Goal: Task Accomplishment & Management: Use online tool/utility

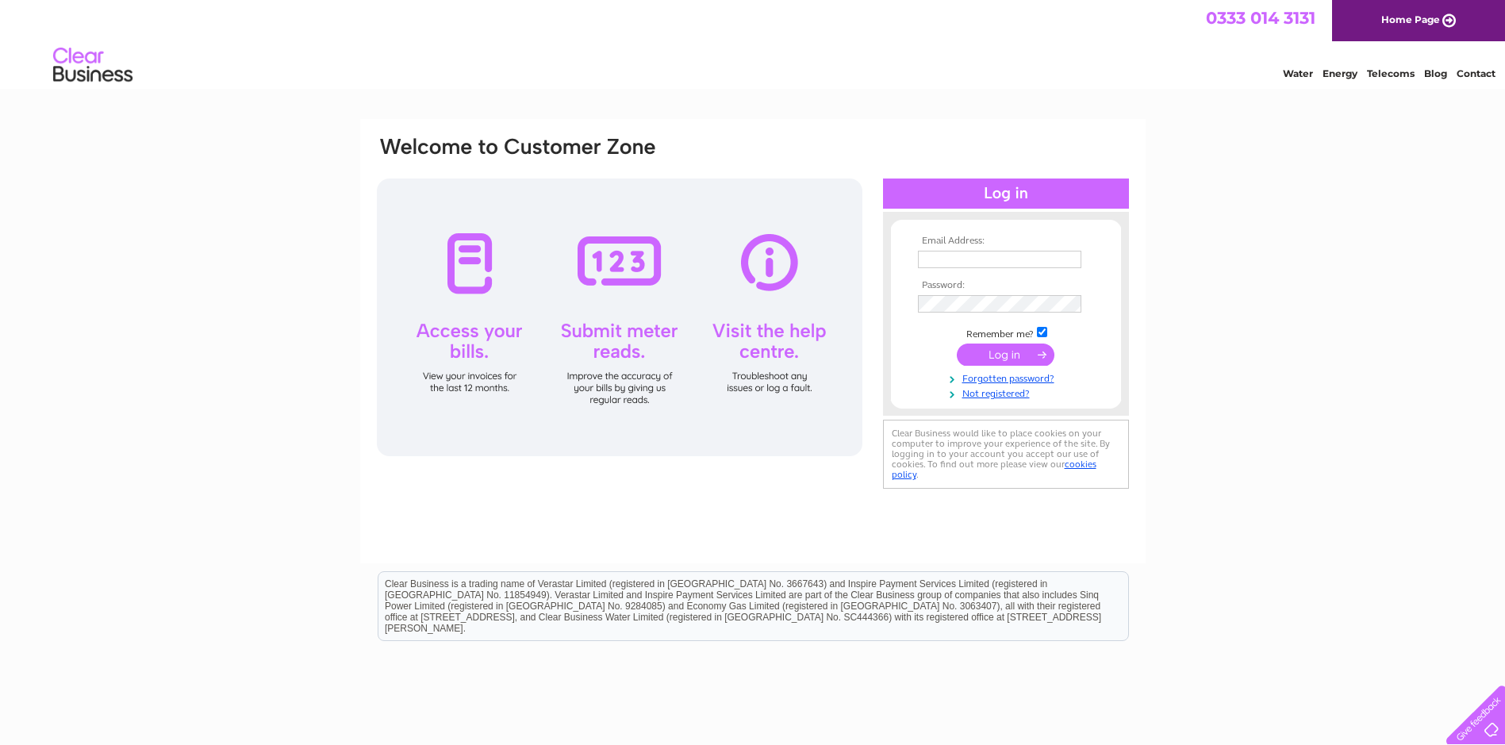
click at [1012, 353] on input "submit" at bounding box center [1006, 355] width 98 height 22
click at [1235, 270] on div "Email Address: Password:" at bounding box center [752, 477] width 1505 height 716
click at [1005, 259] on input "text" at bounding box center [999, 259] width 163 height 17
type input "[EMAIL_ADDRESS][DOMAIN_NAME]"
click at [970, 294] on td at bounding box center [1006, 303] width 184 height 25
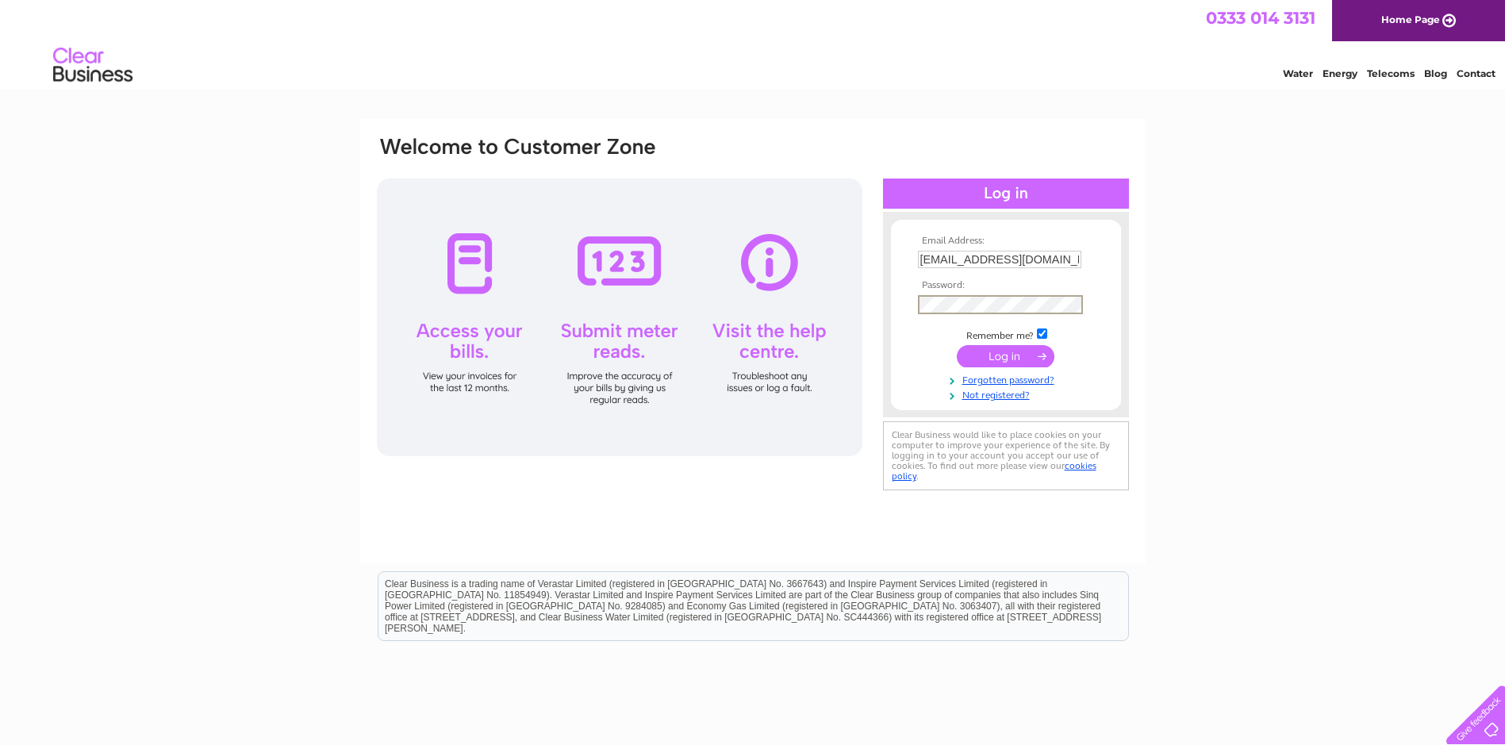
click at [1004, 353] on input "submit" at bounding box center [1006, 356] width 98 height 22
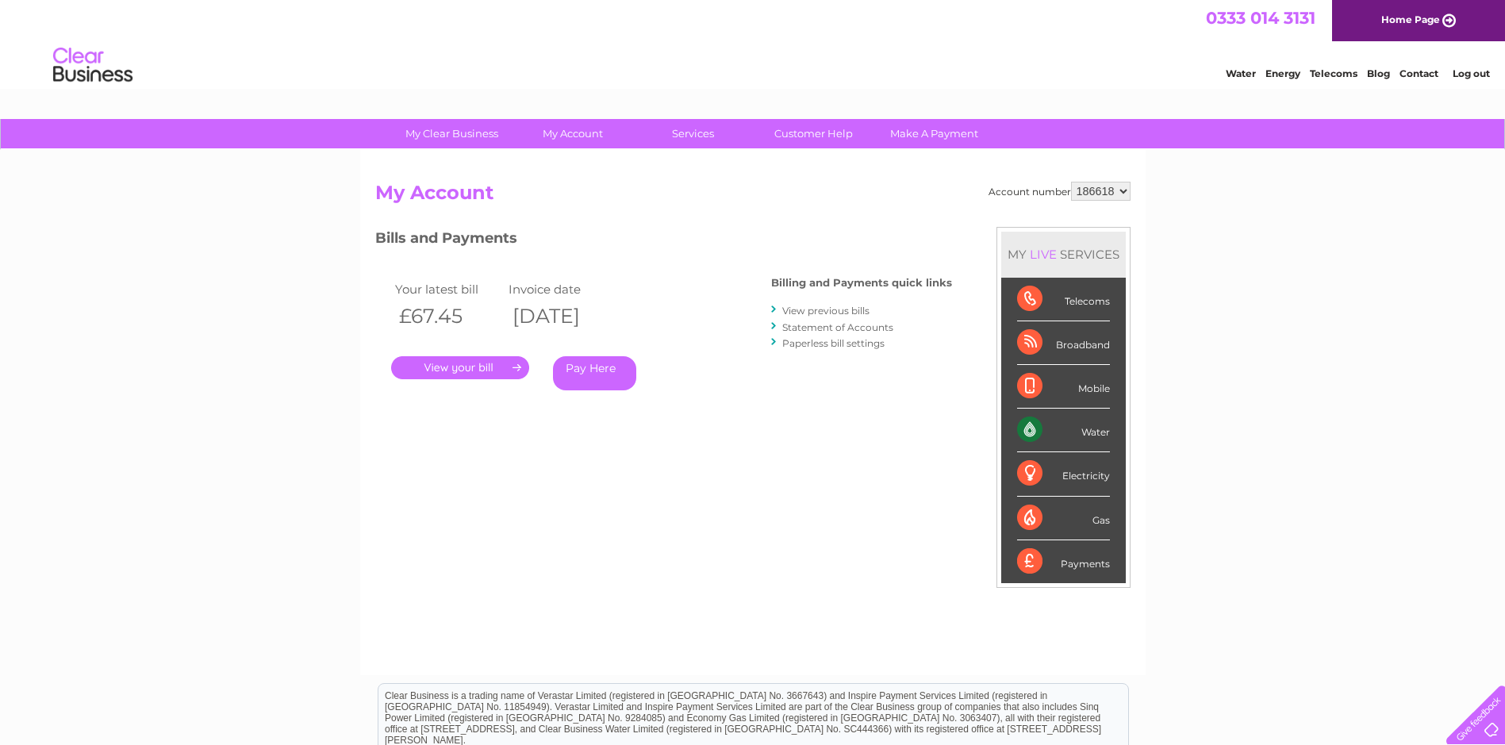
click at [511, 364] on link "." at bounding box center [460, 367] width 138 height 23
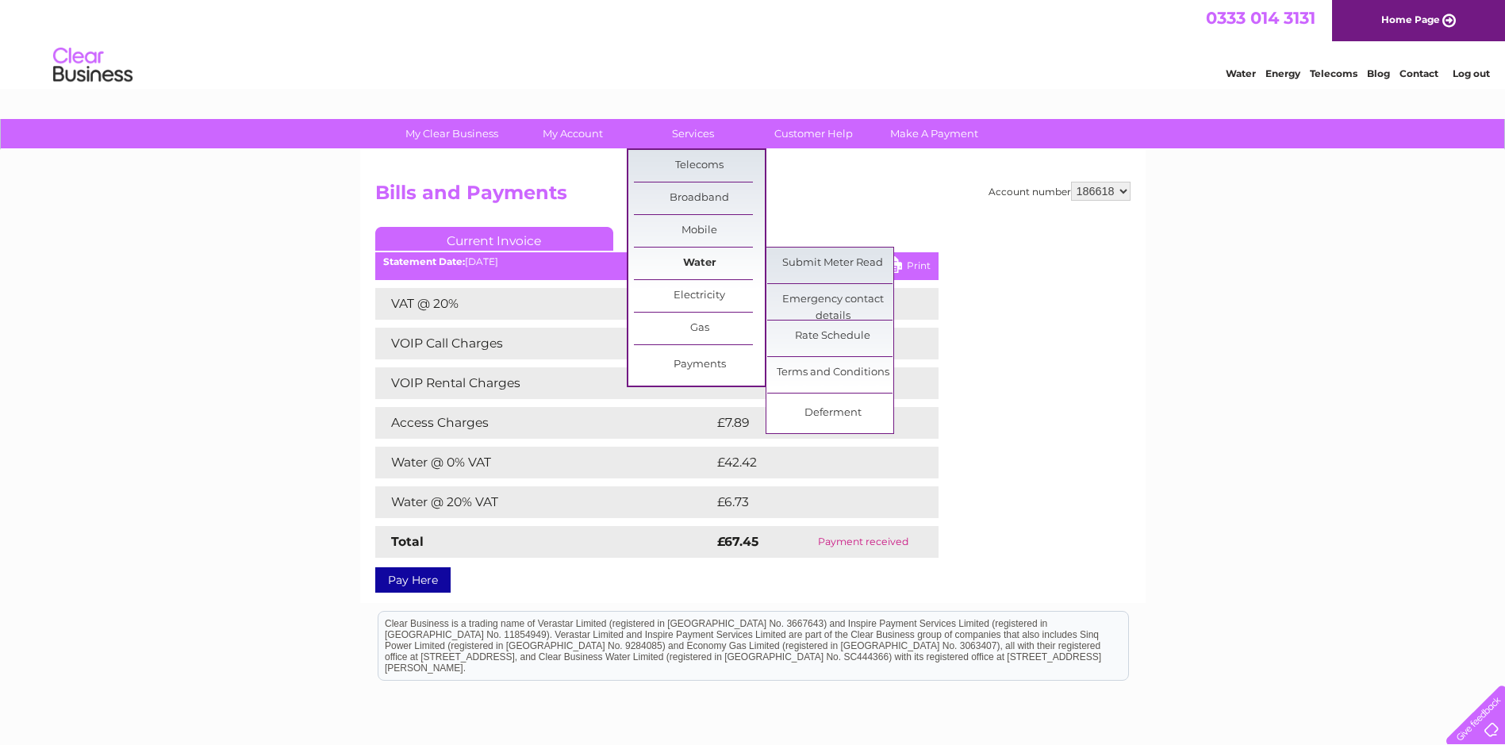
click at [686, 268] on link "Water" at bounding box center [699, 264] width 131 height 32
click at [801, 268] on link "Submit Meter Read" at bounding box center [832, 264] width 131 height 32
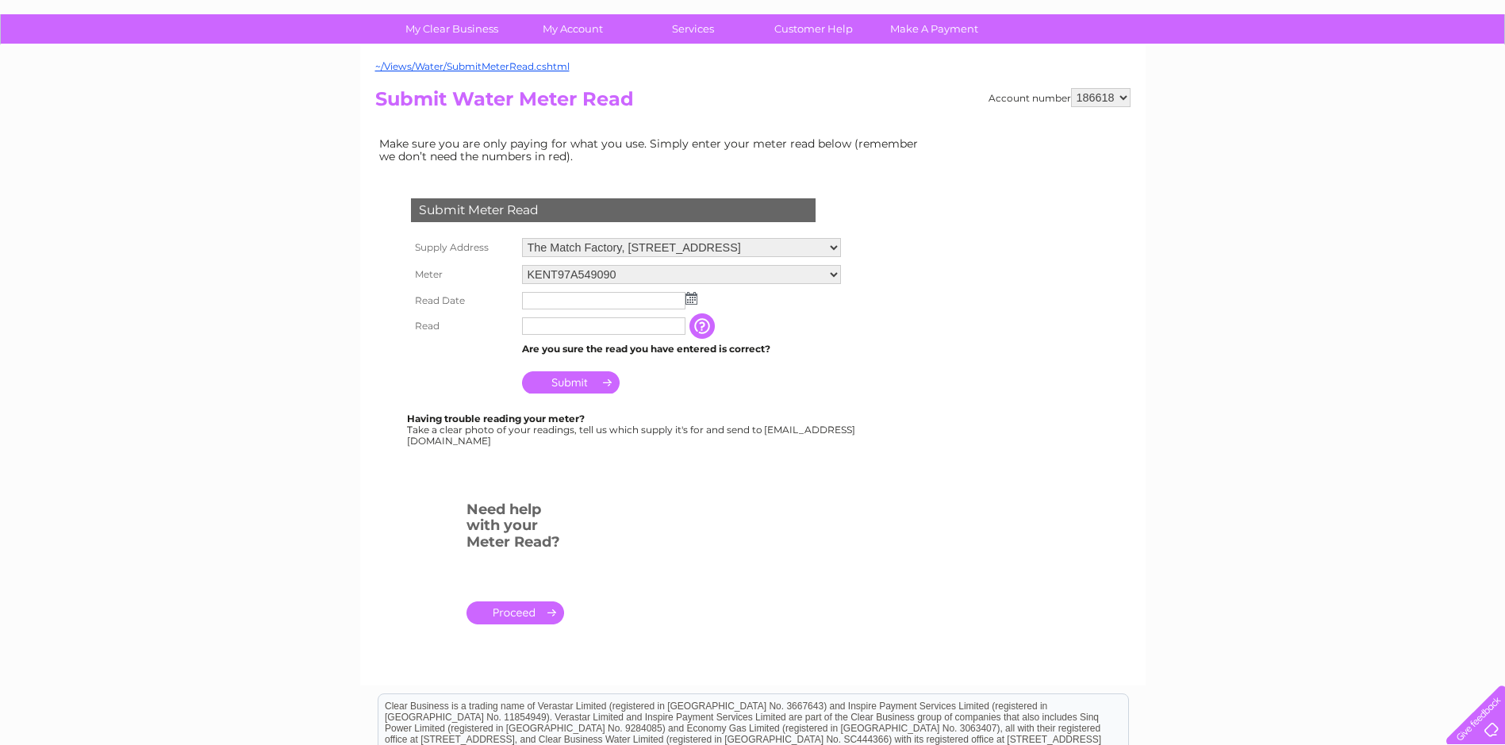
scroll to position [79, 0]
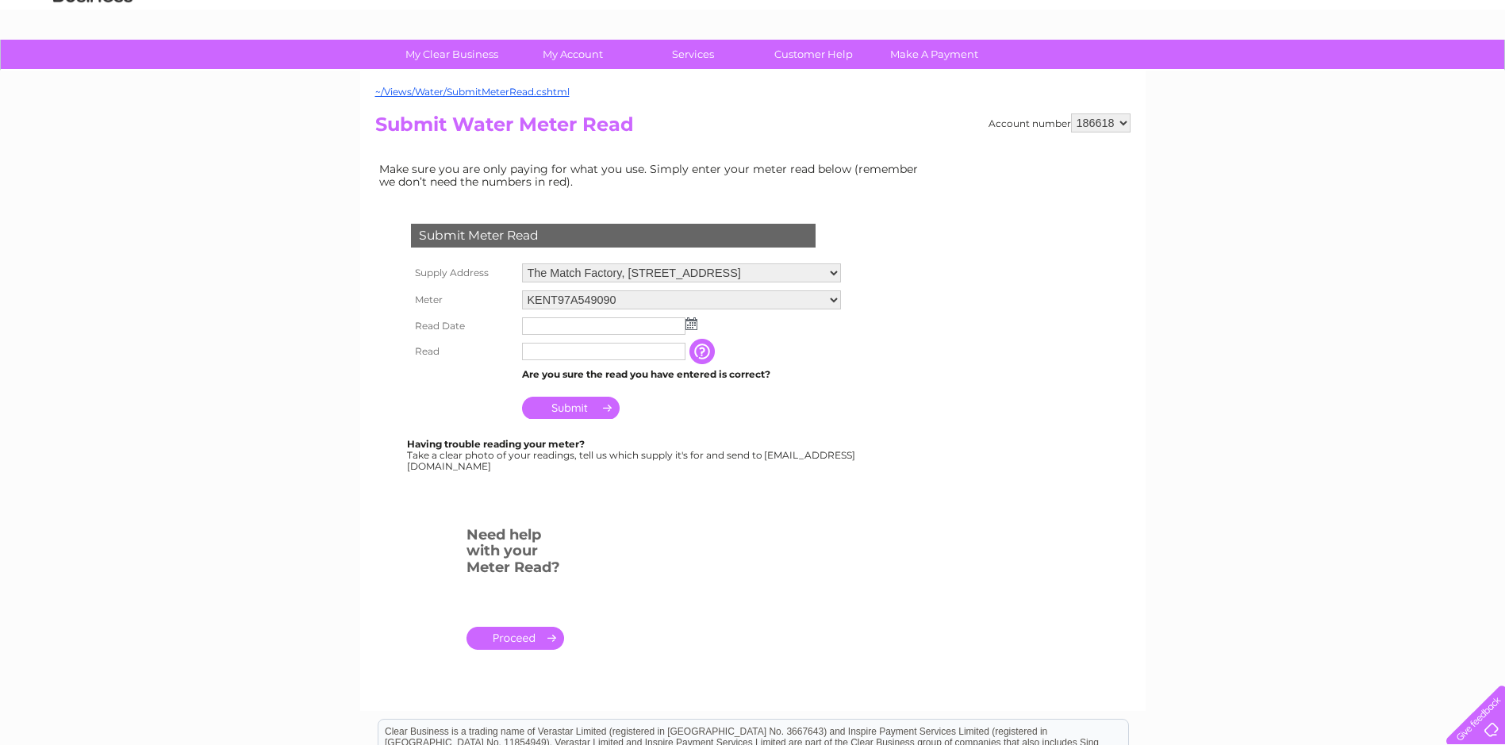
click at [692, 325] on img at bounding box center [692, 323] width 12 height 13
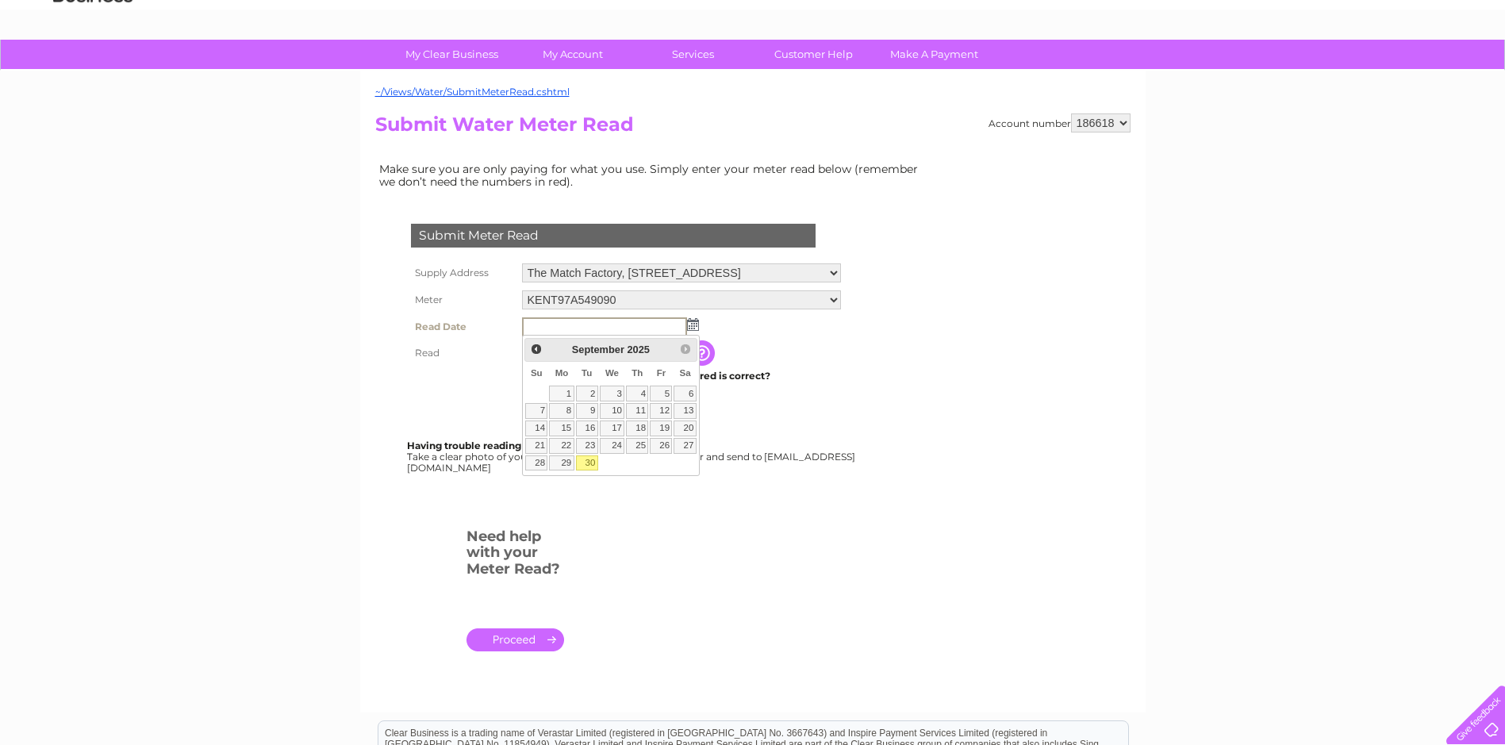
click at [588, 466] on link "30" at bounding box center [587, 463] width 22 height 16
type input "2025/09/30"
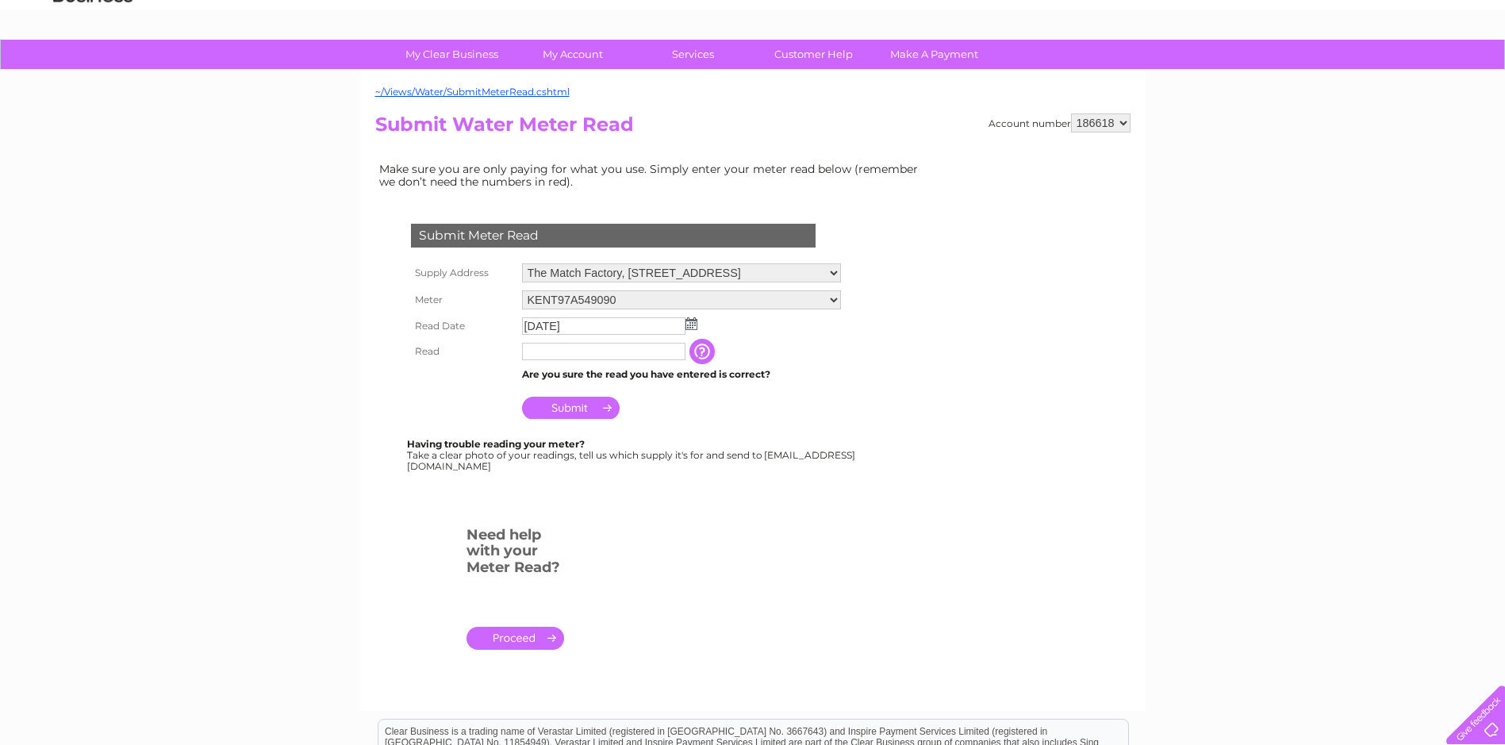
click at [582, 357] on input "text" at bounding box center [603, 351] width 163 height 17
click at [683, 406] on td "Submit" at bounding box center [681, 404] width 327 height 38
click at [587, 408] on input "Submit" at bounding box center [571, 408] width 98 height 22
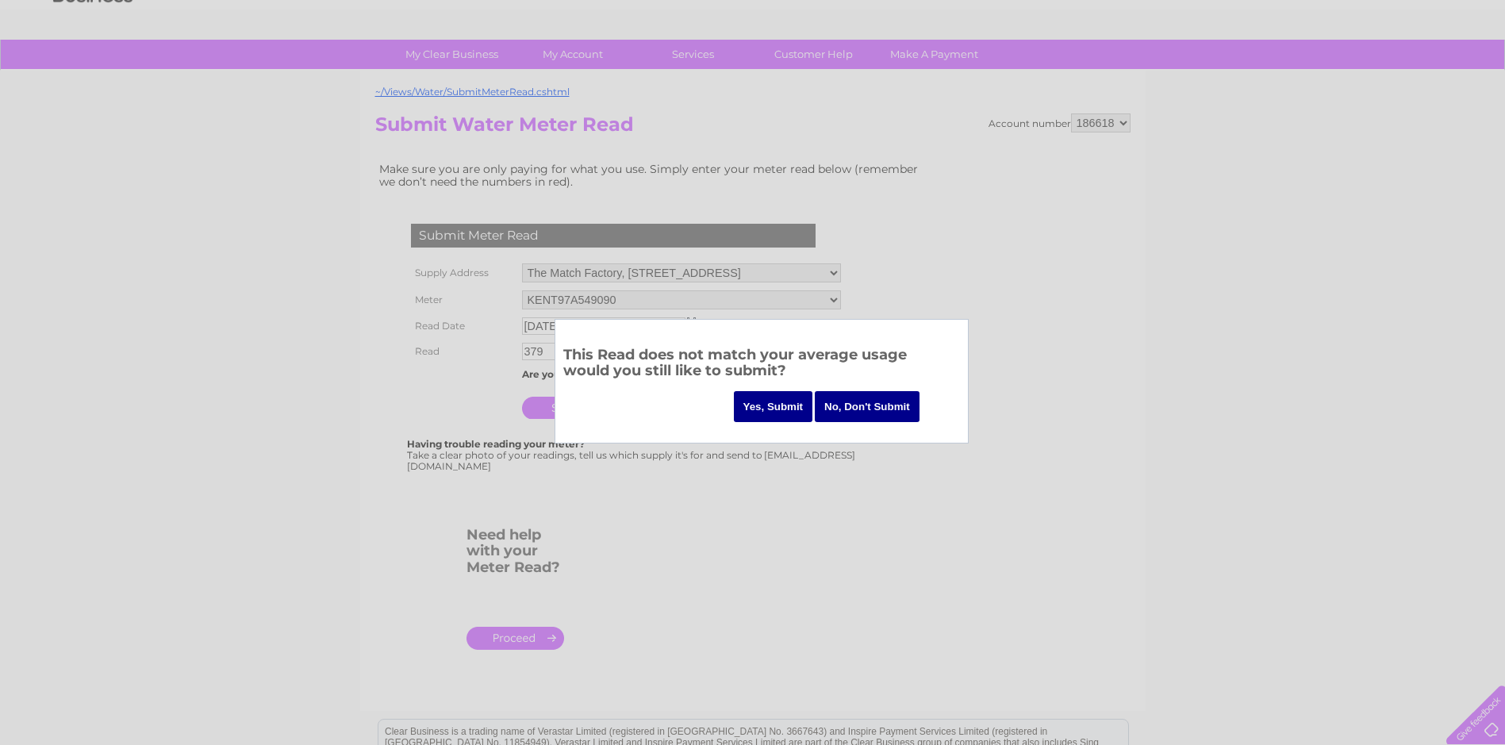
click at [851, 414] on input "No, Don't Submit" at bounding box center [867, 406] width 105 height 31
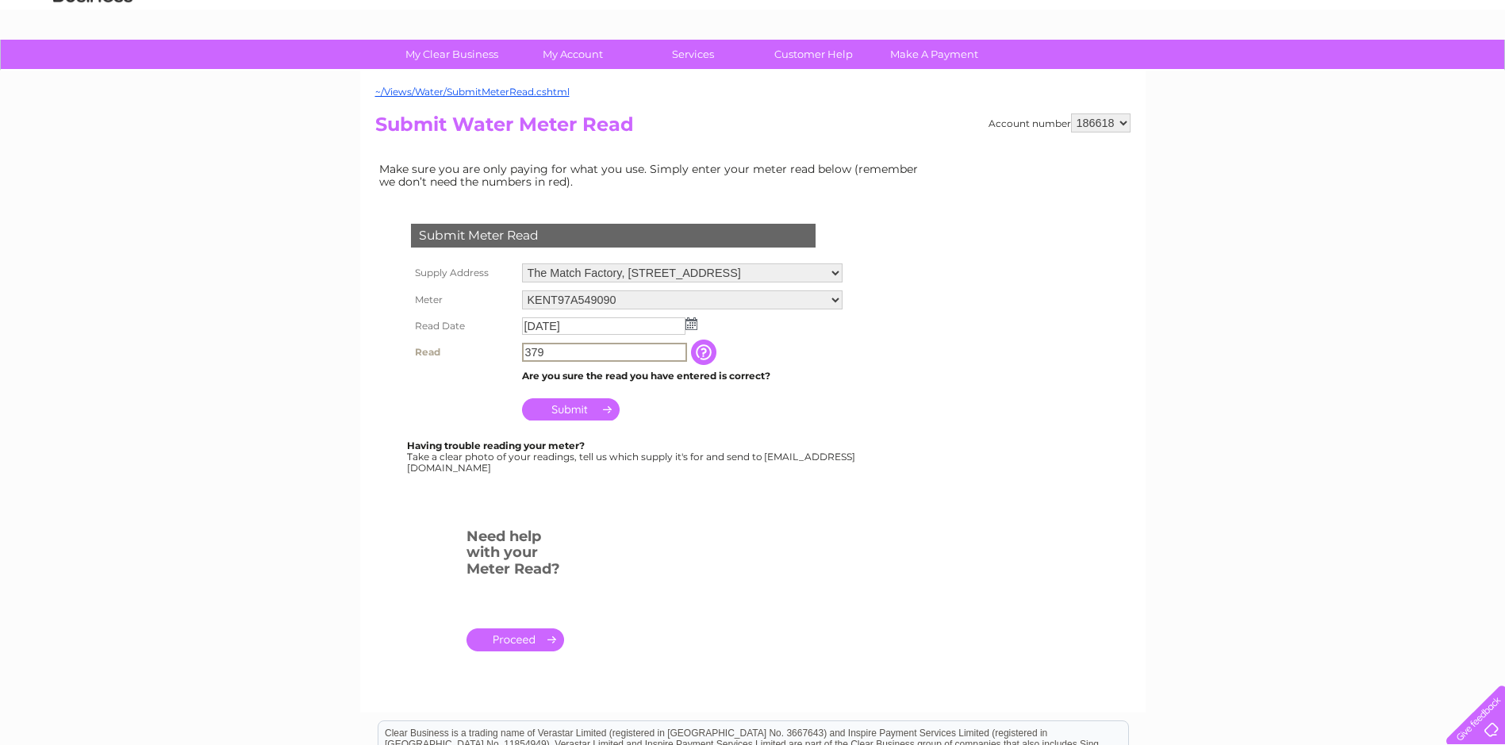
click at [571, 356] on input "379" at bounding box center [604, 352] width 165 height 19
type input "3"
type input "00379"
click at [587, 412] on input "Submit" at bounding box center [571, 409] width 98 height 22
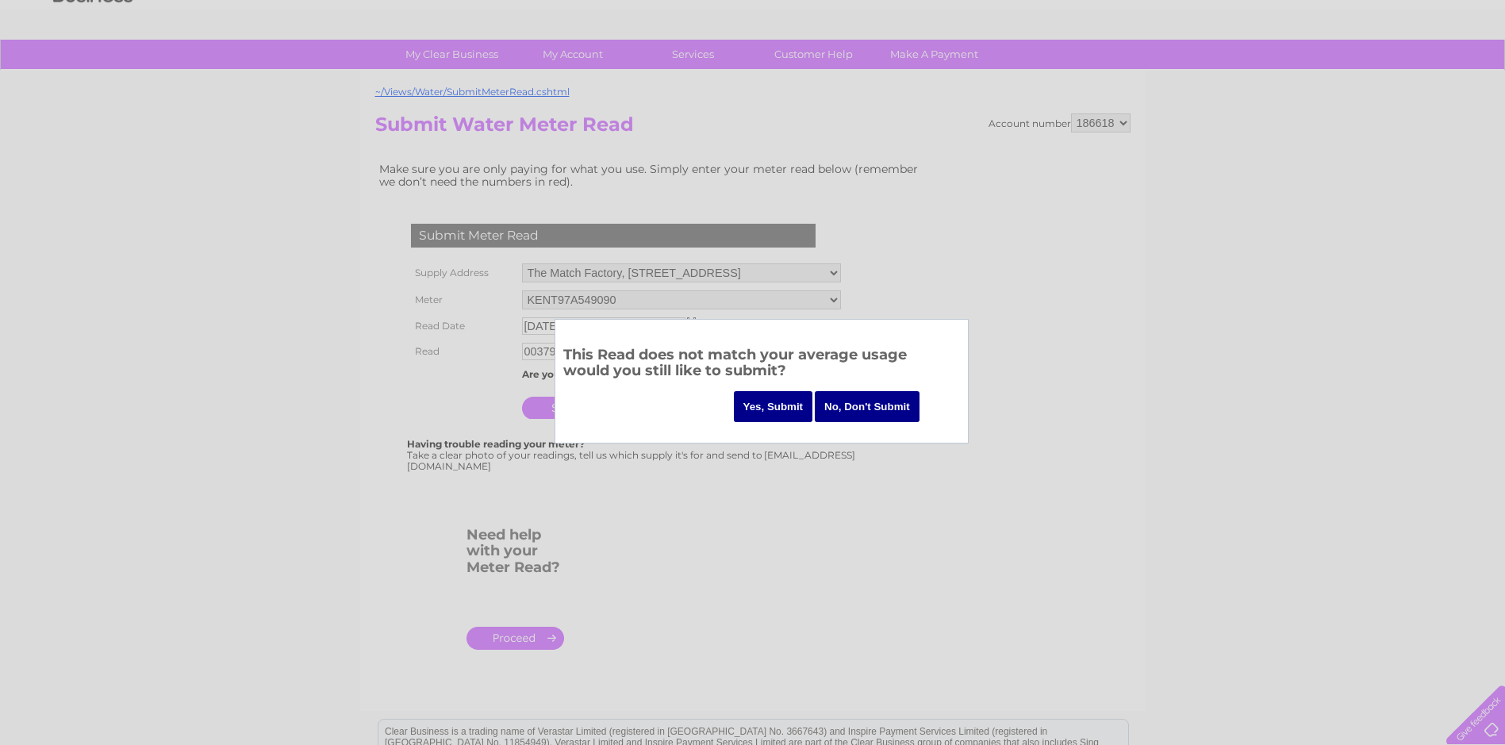
click at [767, 407] on input "Yes, Submit" at bounding box center [773, 406] width 79 height 31
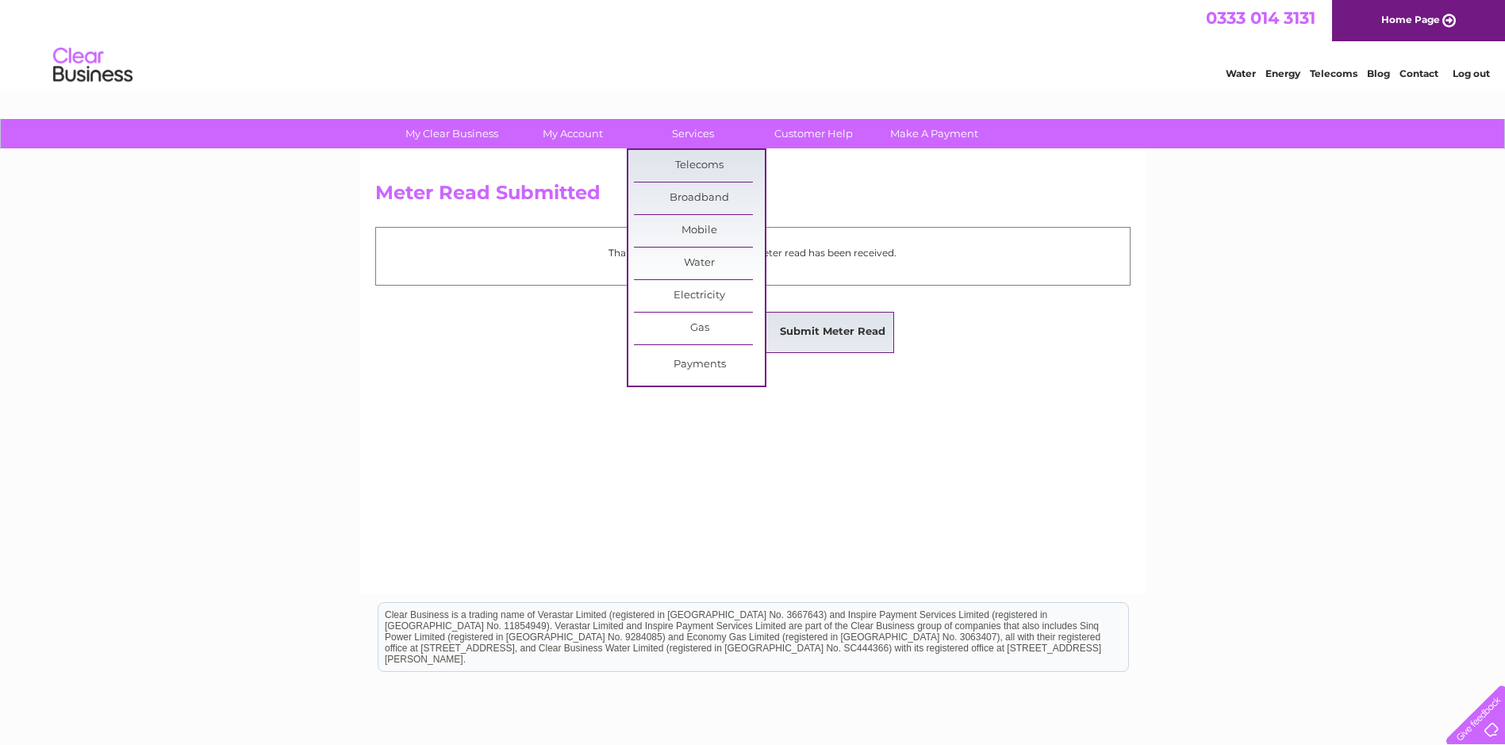
click at [817, 326] on link "Submit Meter Read" at bounding box center [832, 333] width 131 height 32
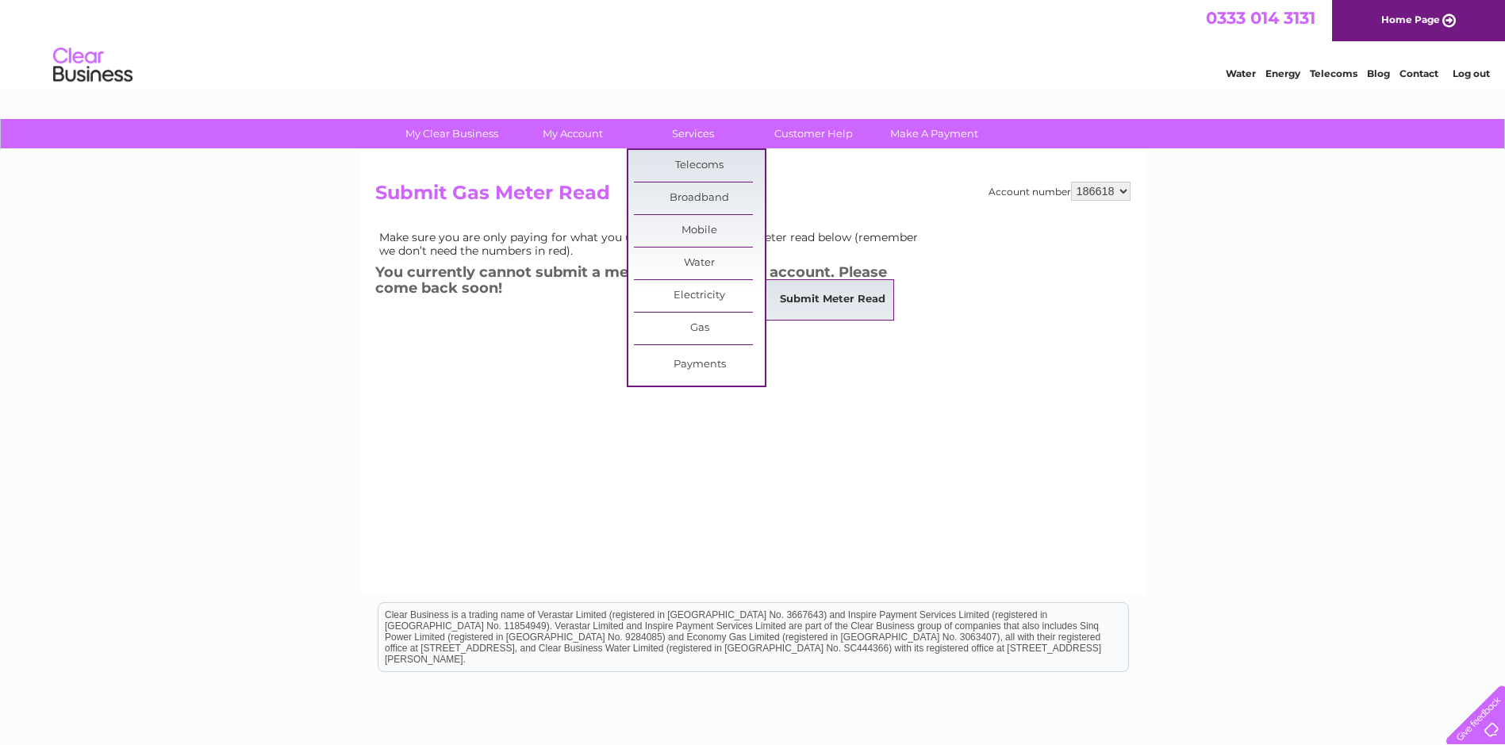
click at [811, 296] on link "Submit Meter Read" at bounding box center [832, 300] width 131 height 32
